Goal: Download file/media

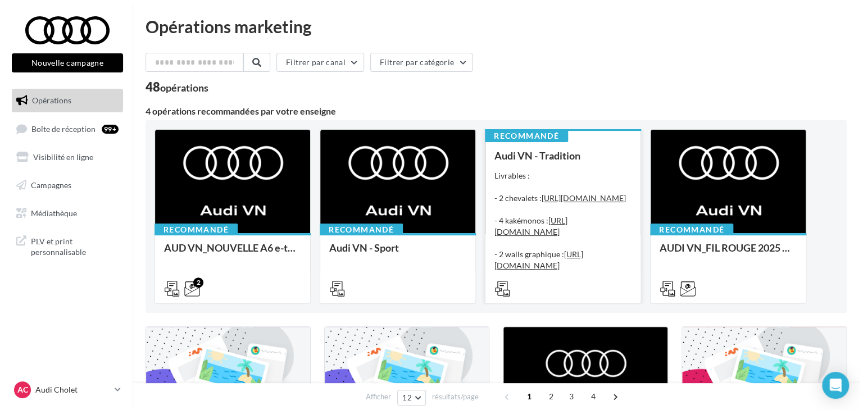
scroll to position [225, 0]
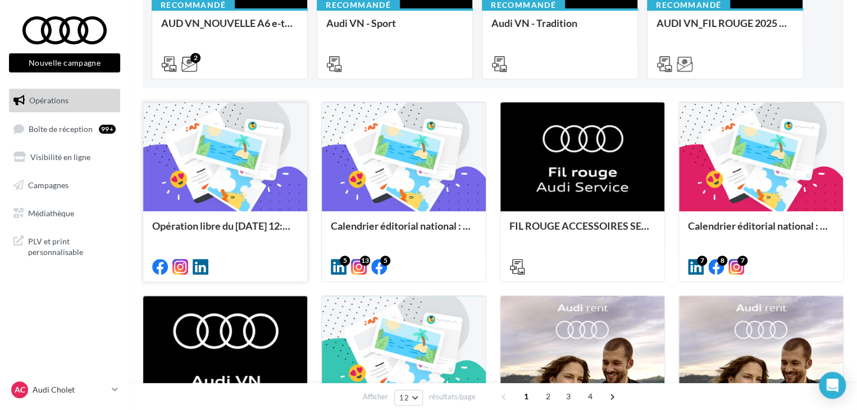
click at [250, 239] on div "Opération libre du [DATE] 12:06" at bounding box center [225, 231] width 146 height 22
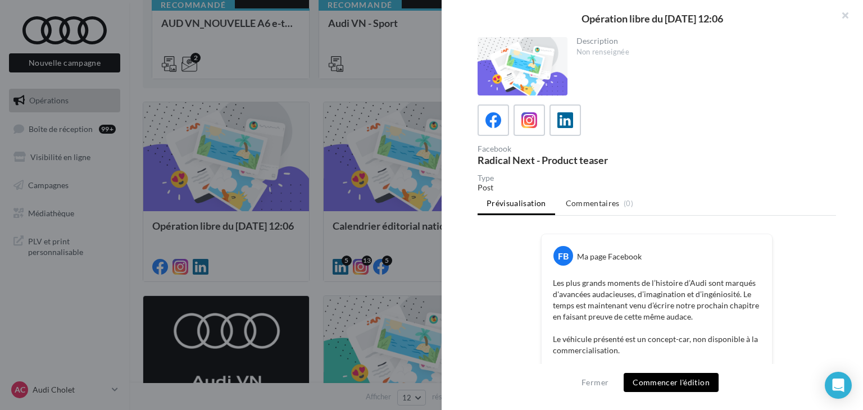
scroll to position [337, 0]
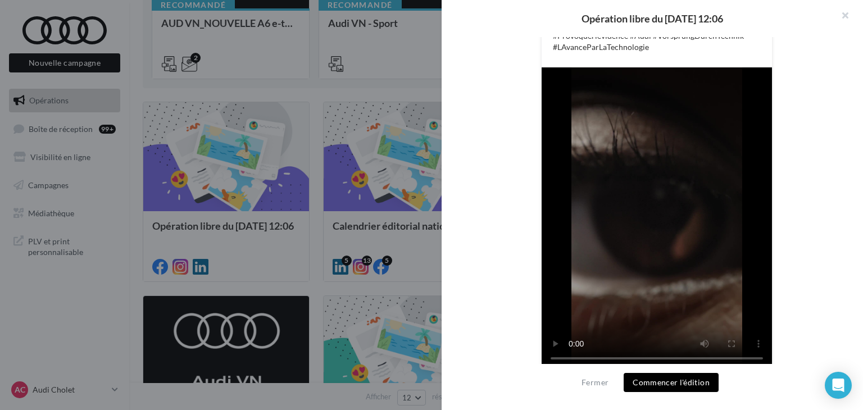
drag, startPoint x: 471, startPoint y: 220, endPoint x: 489, endPoint y: 241, distance: 28.3
click at [471, 220] on div "Description Non renseignée Facebook Radical Next - Product teaser Type Post Pré…" at bounding box center [656, 205] width 430 height 337
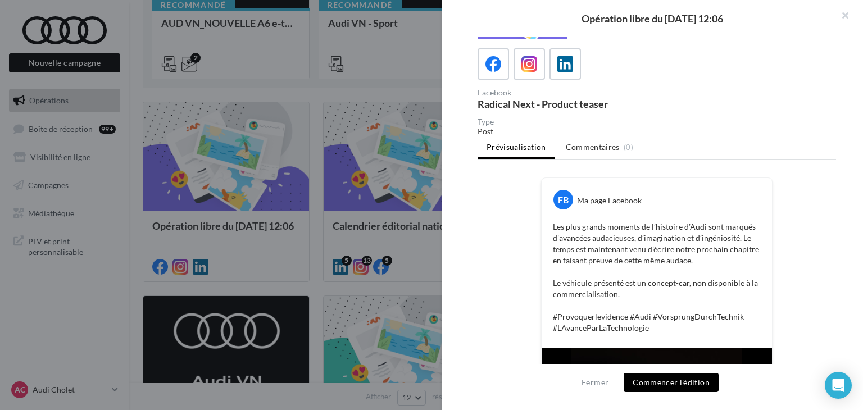
scroll to position [0, 0]
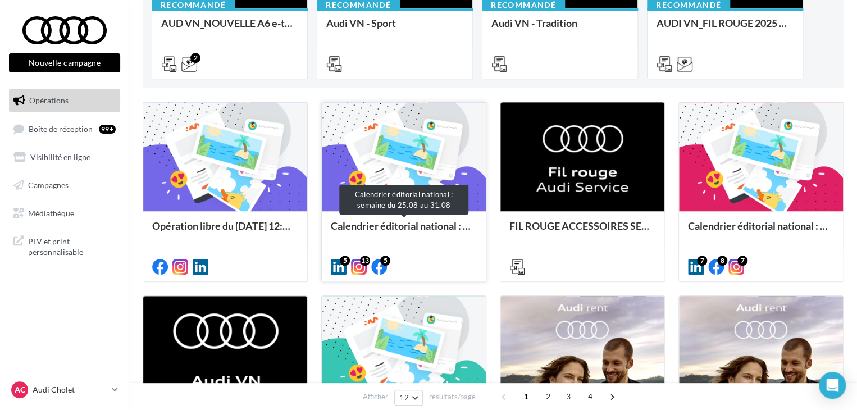
click at [421, 239] on div "Calendrier éditorial national : semaine du 25.08 au 31.08" at bounding box center [404, 231] width 146 height 22
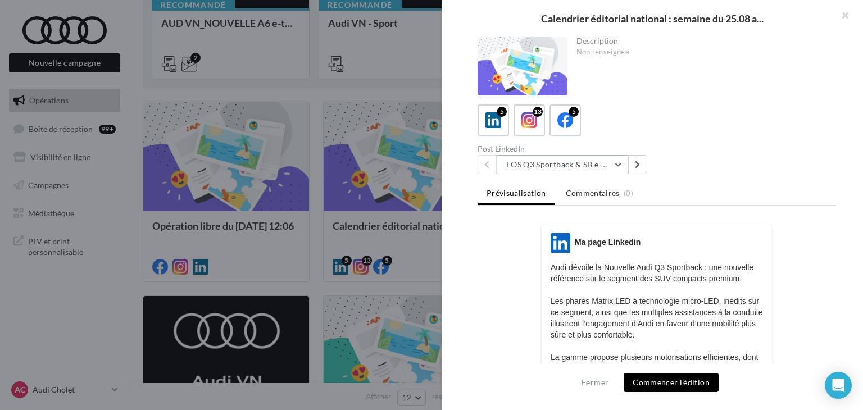
click at [558, 169] on button "EOS Q3 Sportback & SB e-Hybrid" at bounding box center [561, 164] width 131 height 19
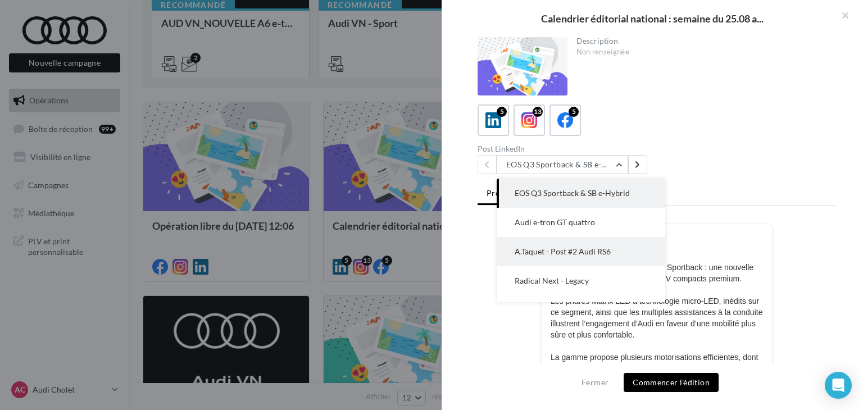
click at [565, 241] on button "A.Taquet - Post #2 Audi RS6" at bounding box center [580, 251] width 168 height 29
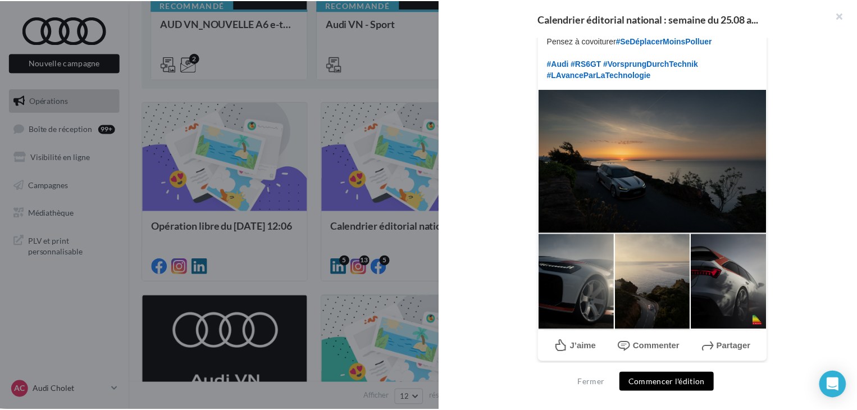
scroll to position [340, 0]
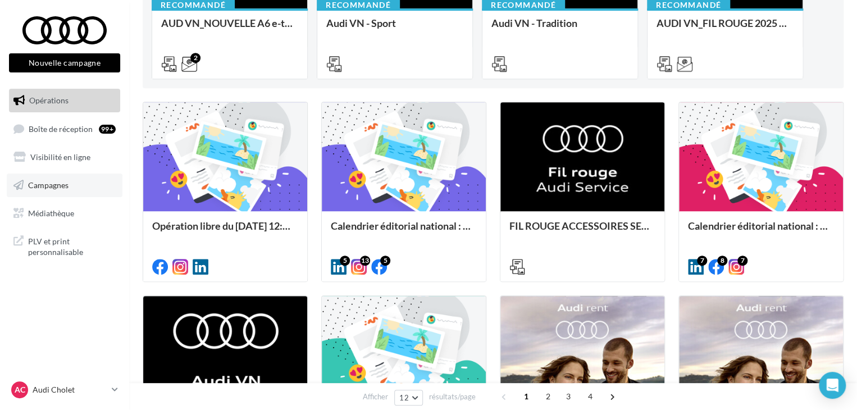
click at [62, 186] on span "Campagnes" at bounding box center [48, 185] width 40 height 10
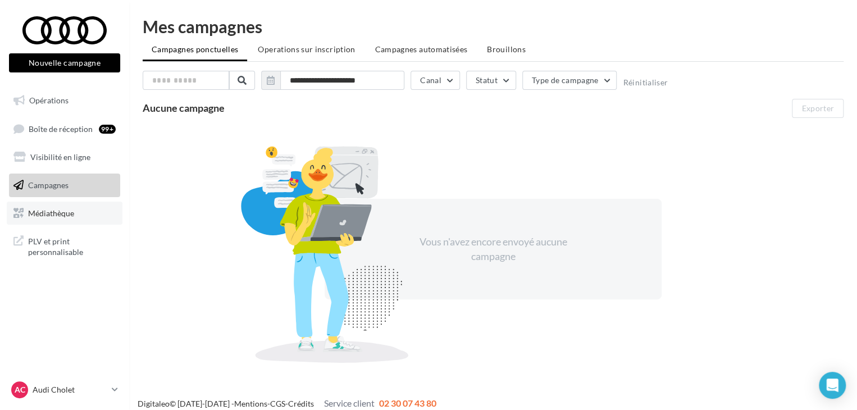
click at [31, 209] on span "Médiathèque" at bounding box center [51, 213] width 46 height 10
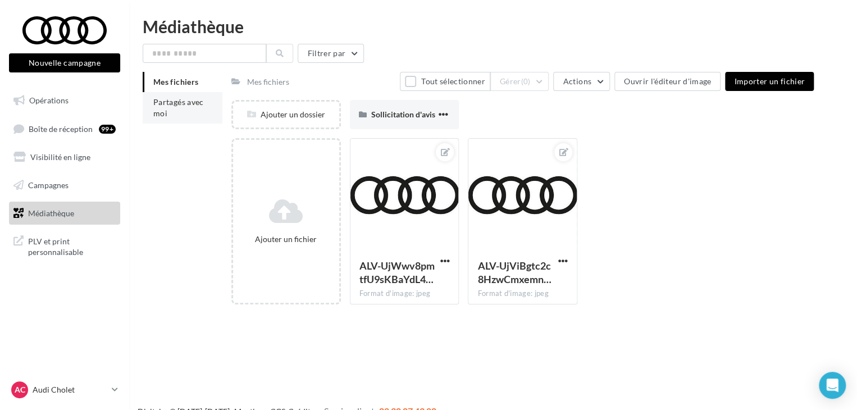
click at [176, 107] on li "Partagés avec moi" at bounding box center [183, 107] width 80 height 31
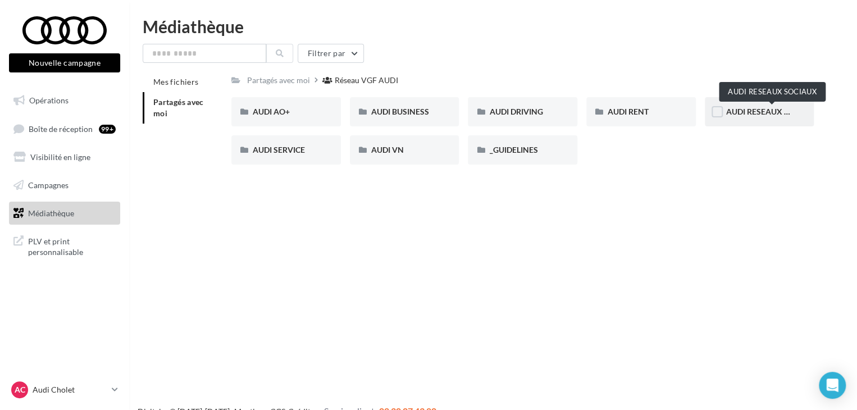
click at [726, 111] on span "AUDI RESEAUX SOCIAUX" at bounding box center [772, 112] width 93 height 10
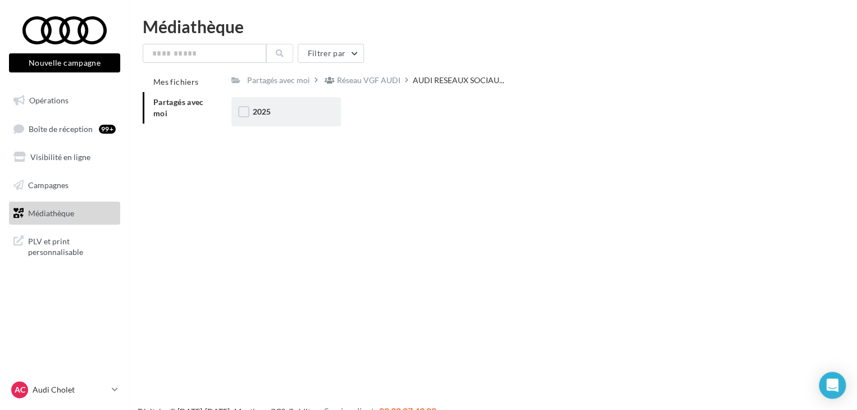
click at [304, 115] on div "2025" at bounding box center [286, 111] width 67 height 11
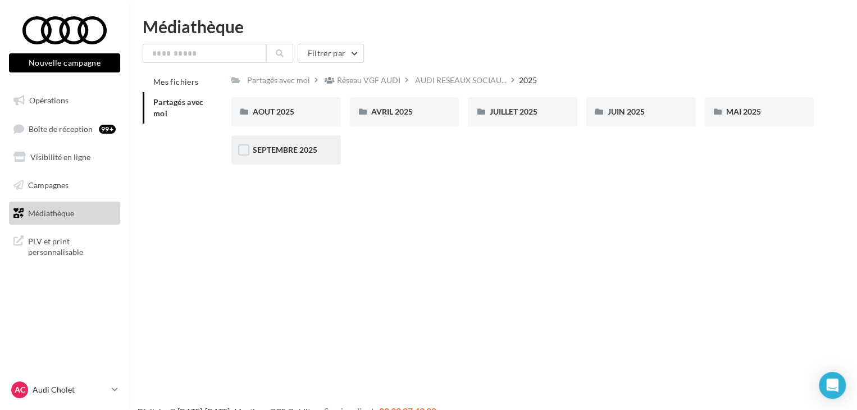
click at [290, 161] on div "SEPTEMBRE 2025" at bounding box center [286, 149] width 110 height 29
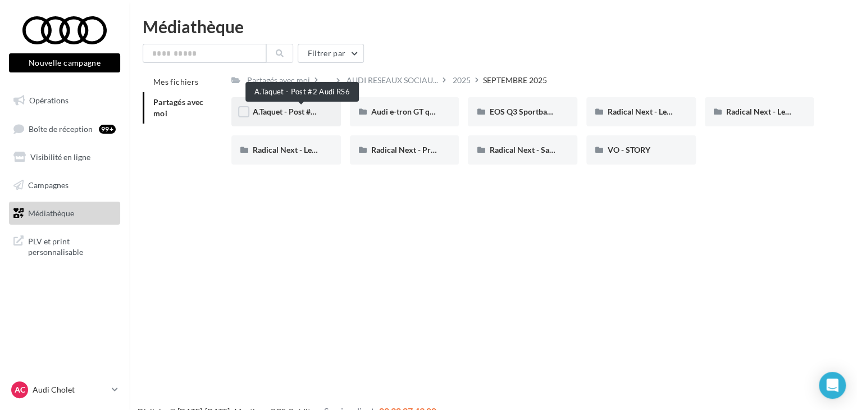
click at [312, 113] on span "A.Taquet - Post #2 Audi RS6" at bounding box center [301, 112] width 97 height 10
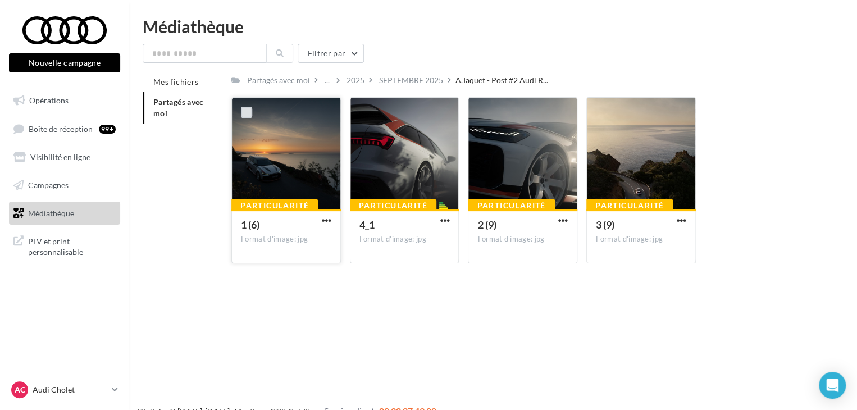
click at [249, 112] on label at bounding box center [246, 112] width 11 height 11
click at [246, 107] on label at bounding box center [246, 112] width 11 height 11
click at [322, 220] on span "button" at bounding box center [327, 221] width 10 height 10
click at [320, 248] on button "Télécharger" at bounding box center [277, 242] width 112 height 29
click at [448, 225] on span "button" at bounding box center [445, 221] width 10 height 10
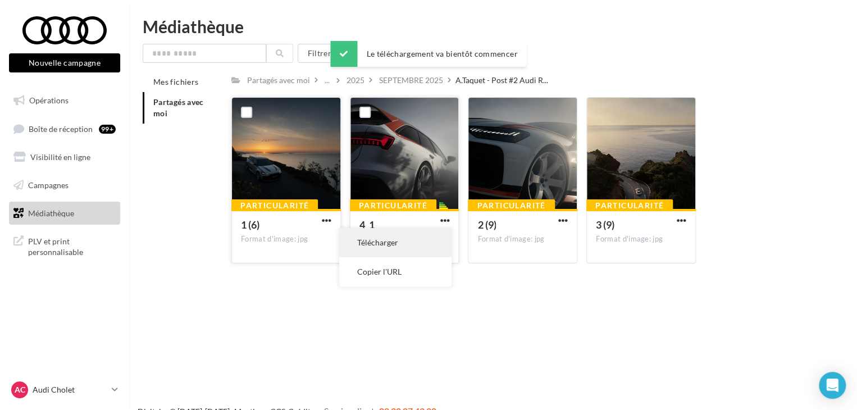
click at [418, 241] on button "Télécharger" at bounding box center [395, 242] width 112 height 29
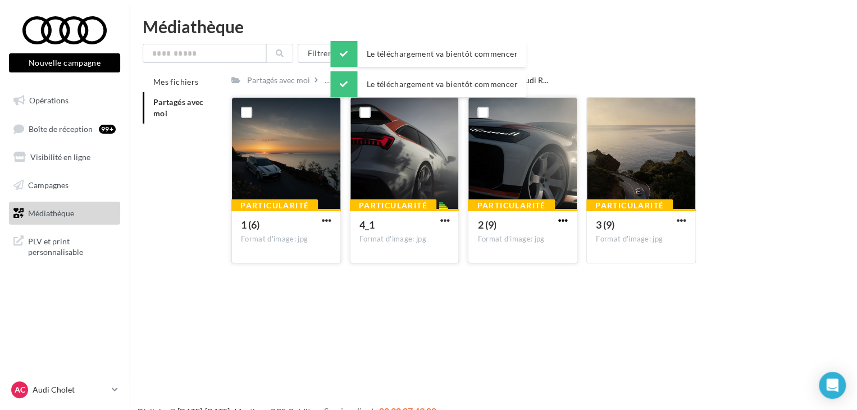
click at [559, 218] on span "button" at bounding box center [563, 221] width 10 height 10
click at [535, 249] on button "Télécharger" at bounding box center [514, 242] width 112 height 29
click at [681, 221] on span "button" at bounding box center [682, 221] width 10 height 10
click at [659, 243] on button "Télécharger" at bounding box center [632, 242] width 112 height 29
click at [358, 316] on div "Nouvelle campagne Nouvelle campagne Opérations Boîte de réception 99+ Visibilit…" at bounding box center [428, 223] width 857 height 410
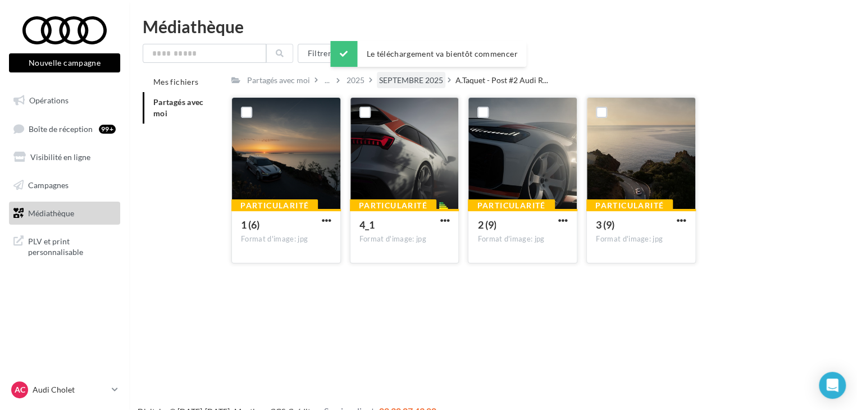
click at [384, 83] on div "SEPTEMBRE 2025" at bounding box center [411, 80] width 64 height 11
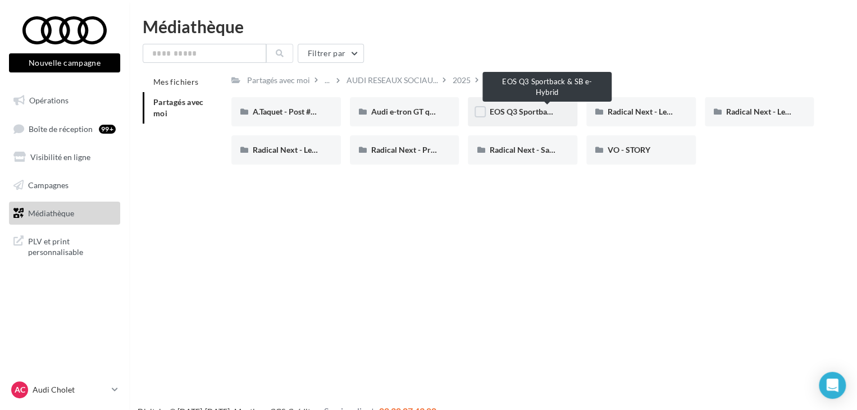
click at [534, 113] on span "EOS Q3 Sportback & SB e-Hybrid" at bounding box center [547, 112] width 117 height 10
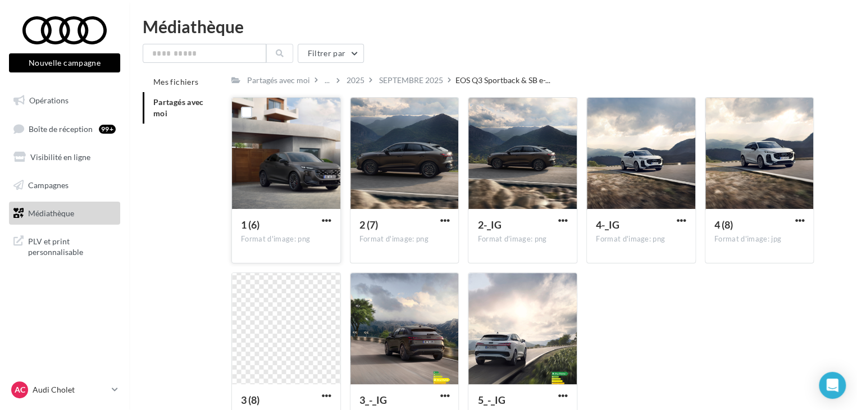
click at [328, 215] on div at bounding box center [327, 220] width 14 height 11
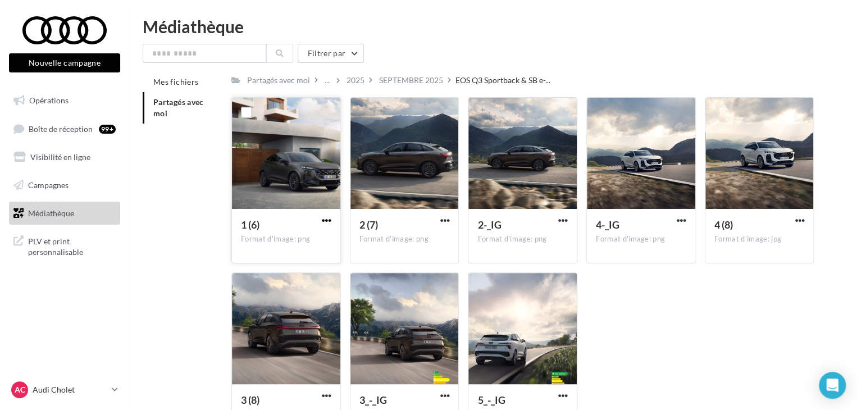
click at [322, 220] on span "button" at bounding box center [327, 221] width 10 height 10
drag, startPoint x: 290, startPoint y: 243, endPoint x: 361, endPoint y: 235, distance: 71.2
click at [291, 243] on button "Télécharger" at bounding box center [277, 242] width 112 height 29
click at [455, 221] on div "2 (7) Format d'image: png" at bounding box center [404, 235] width 108 height 53
click at [446, 224] on span "button" at bounding box center [445, 221] width 10 height 10
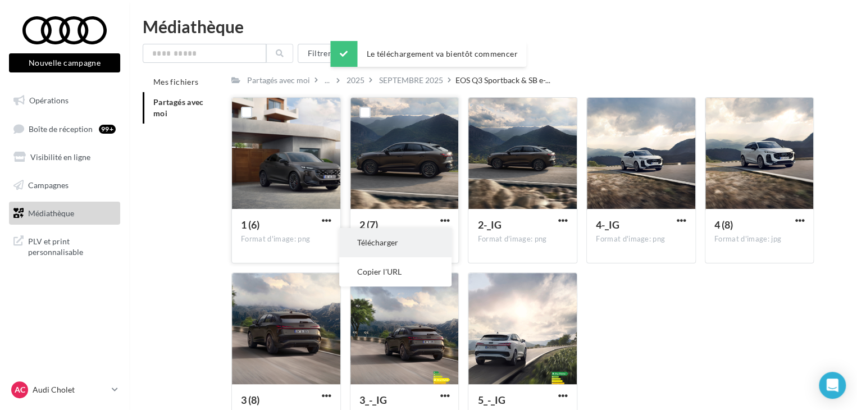
click at [417, 246] on button "Télécharger" at bounding box center [395, 242] width 112 height 29
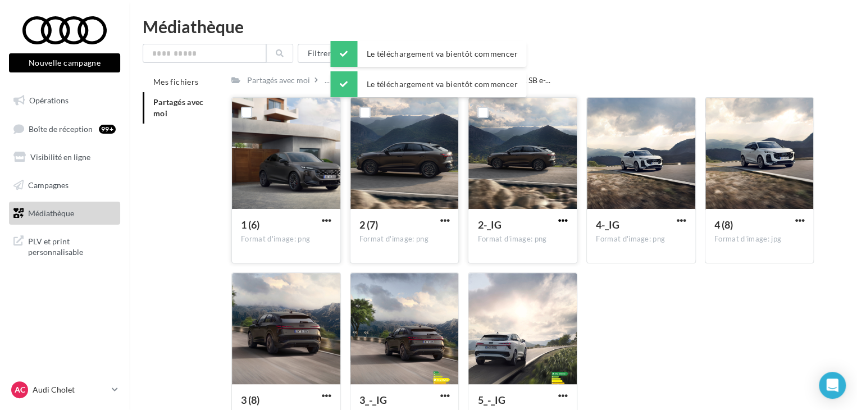
click at [560, 220] on span "button" at bounding box center [563, 221] width 10 height 10
drag, startPoint x: 522, startPoint y: 252, endPoint x: 595, endPoint y: 233, distance: 75.3
click at [522, 252] on button "Télécharger" at bounding box center [514, 242] width 112 height 29
click at [681, 221] on span "button" at bounding box center [682, 221] width 10 height 10
click at [634, 252] on button "Télécharger" at bounding box center [632, 242] width 112 height 29
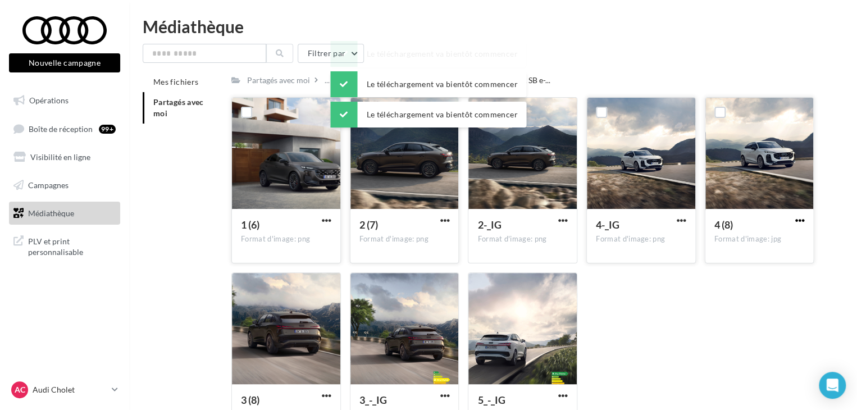
click at [800, 220] on span "button" at bounding box center [800, 221] width 10 height 10
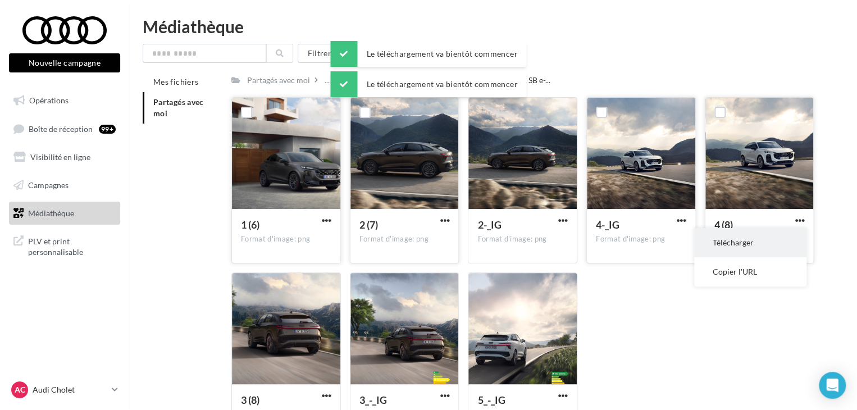
click at [768, 245] on button "Télécharger" at bounding box center [750, 242] width 112 height 29
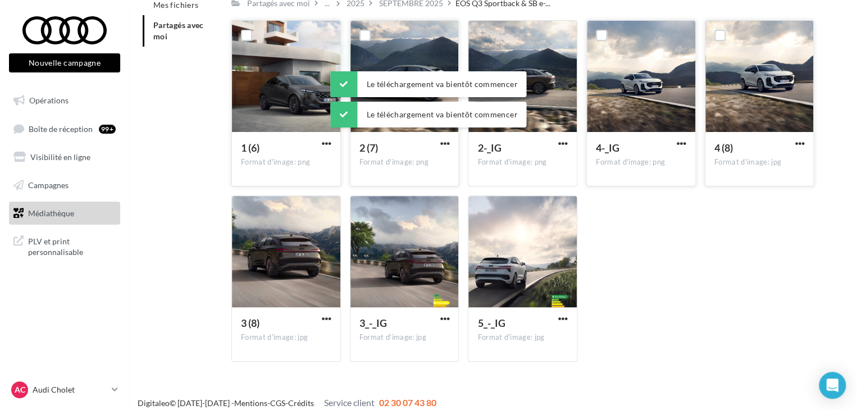
scroll to position [85, 0]
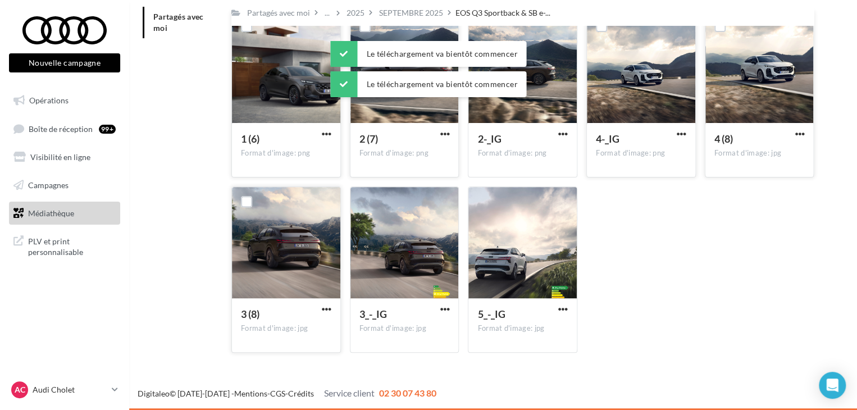
click at [331, 309] on button "button" at bounding box center [327, 309] width 14 height 11
click at [315, 331] on button "Télécharger" at bounding box center [277, 331] width 112 height 29
click at [445, 310] on span "button" at bounding box center [445, 309] width 10 height 10
click at [420, 329] on button "Télécharger" at bounding box center [395, 331] width 112 height 29
click at [560, 311] on span "button" at bounding box center [563, 309] width 10 height 10
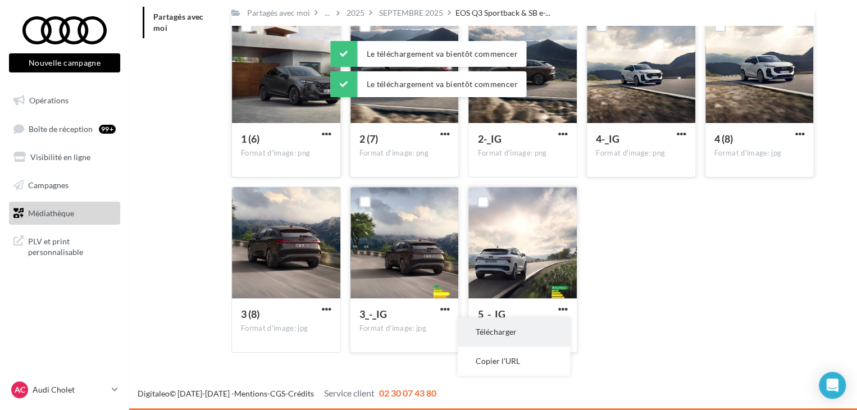
click at [566, 328] on button "Télécharger" at bounding box center [514, 331] width 112 height 29
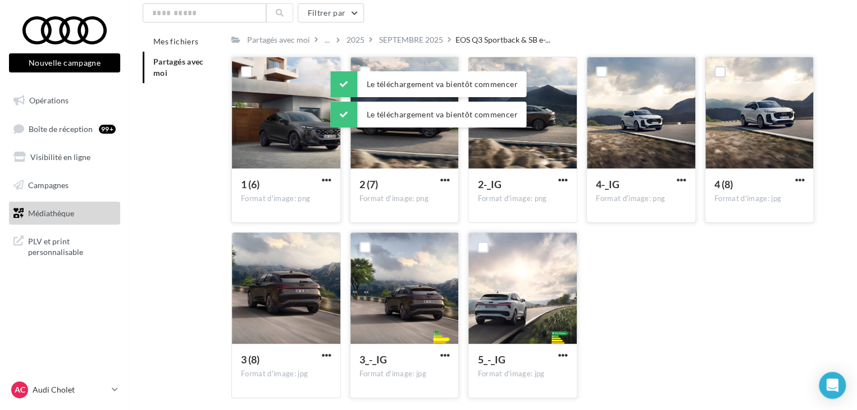
scroll to position [0, 0]
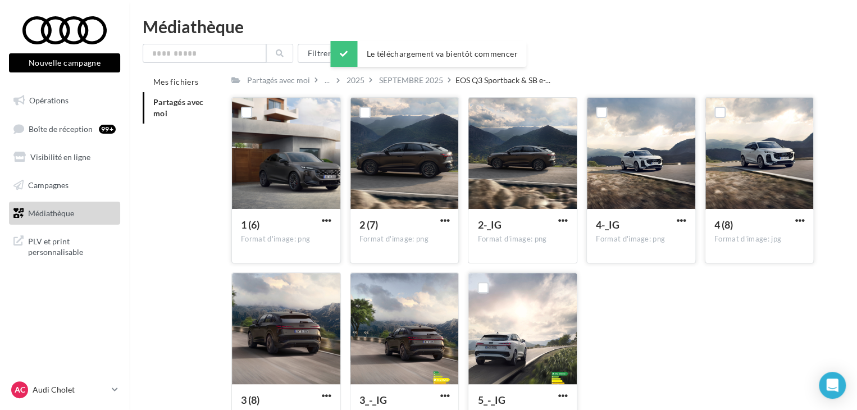
click at [167, 183] on div "Mes fichiers Partagés avec moi Partagés avec moi ... 2025 SEPTEMBRE 2025 EOS Q3…" at bounding box center [498, 260] width 710 height 376
click at [407, 84] on div "SEPTEMBRE 2025" at bounding box center [411, 80] width 64 height 11
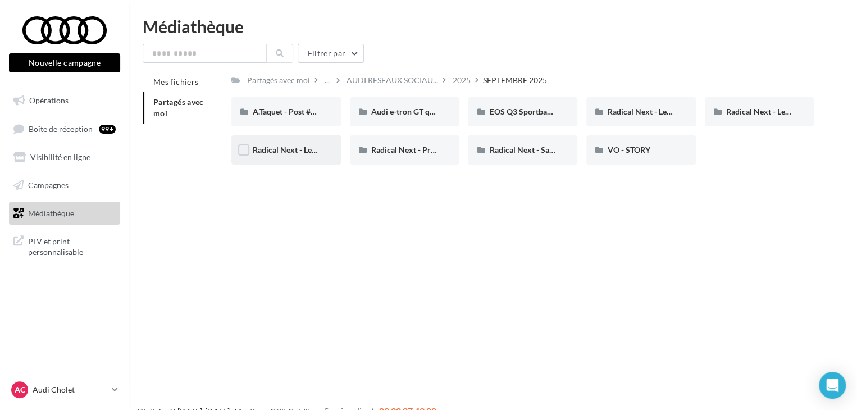
click at [302, 161] on div "Radical Next - Legacy TT" at bounding box center [286, 149] width 110 height 29
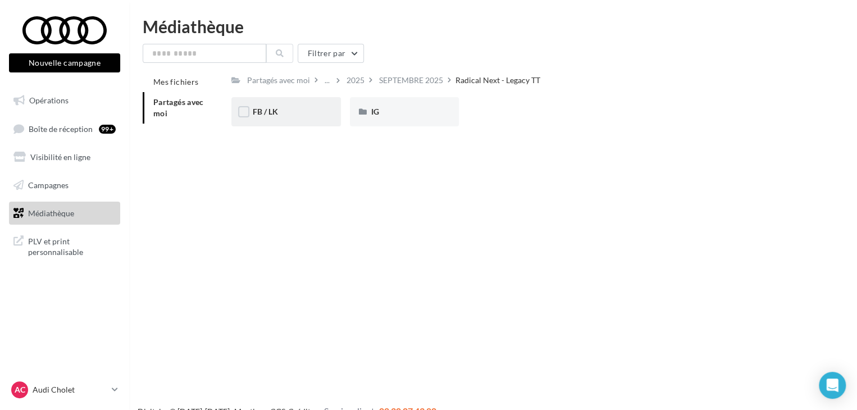
click at [304, 101] on div "FB / LK" at bounding box center [286, 111] width 110 height 29
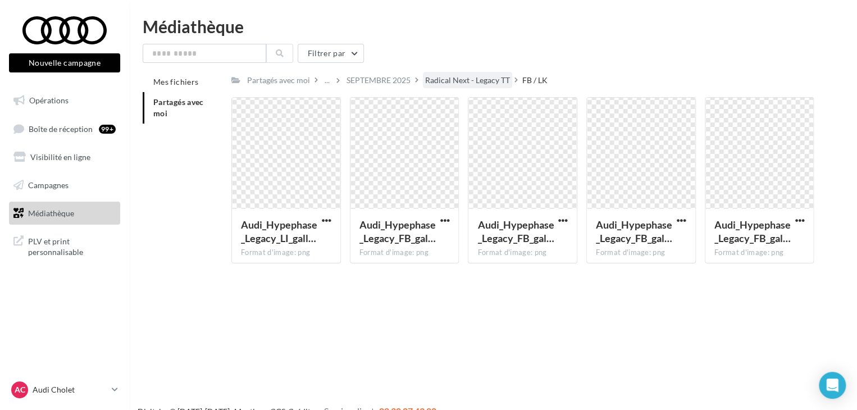
click at [445, 80] on div "Radical Next - Legacy TT" at bounding box center [467, 80] width 85 height 11
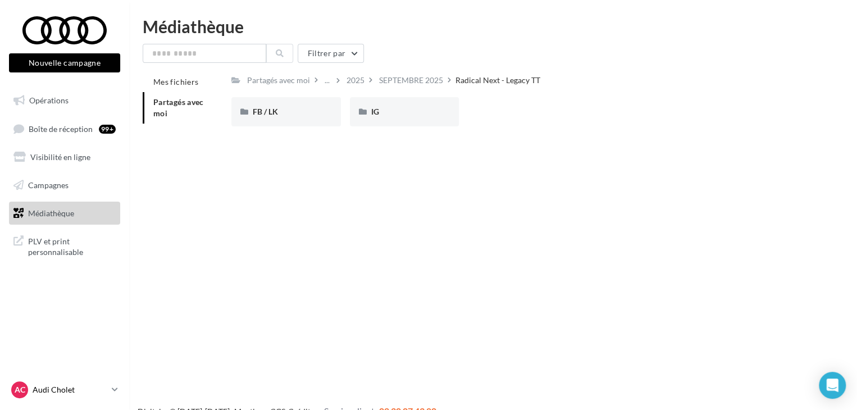
click at [112, 389] on icon at bounding box center [115, 390] width 6 height 10
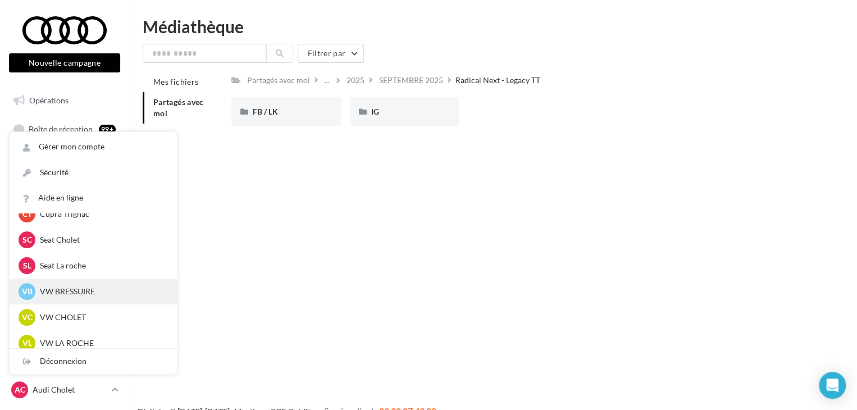
scroll to position [258, 0]
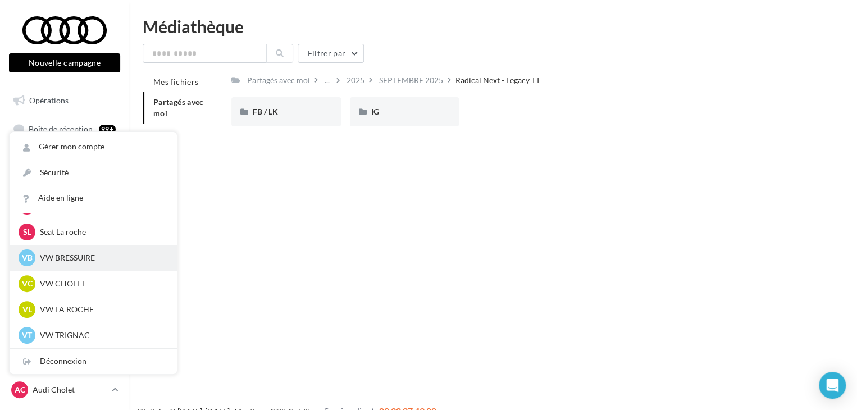
click at [87, 249] on div "VB VW BRESSUIRE vw-loco-79302" at bounding box center [93, 257] width 149 height 17
